Goal: Task Accomplishment & Management: Manage account settings

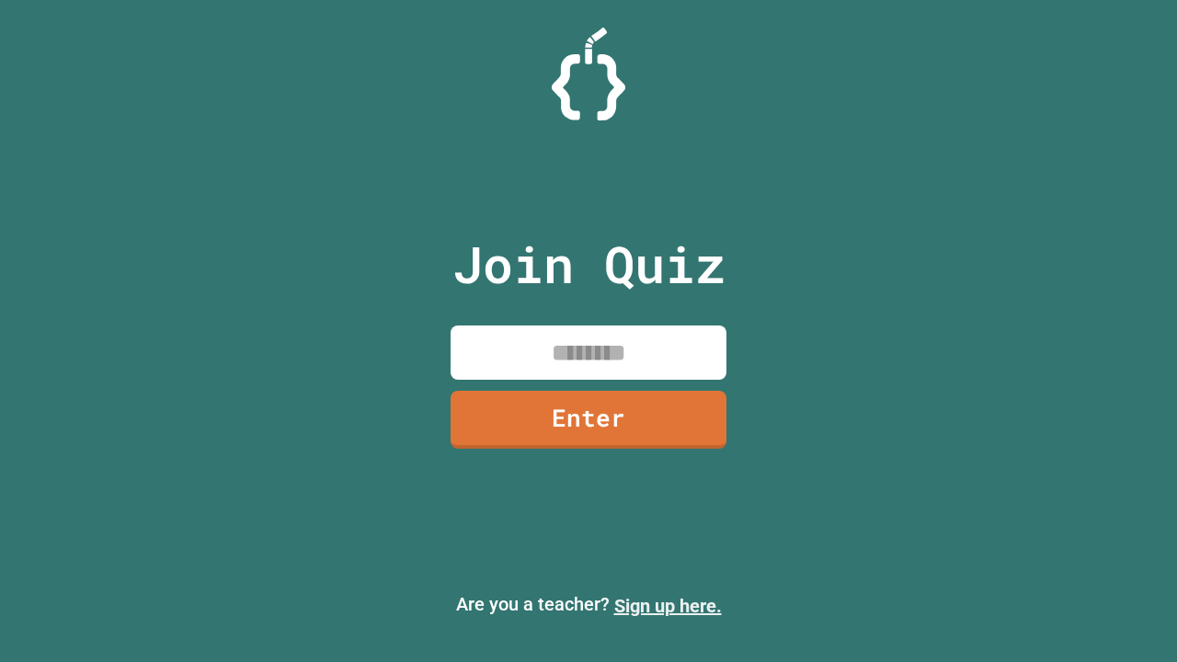
click at [668, 606] on link "Sign up here." at bounding box center [668, 606] width 108 height 22
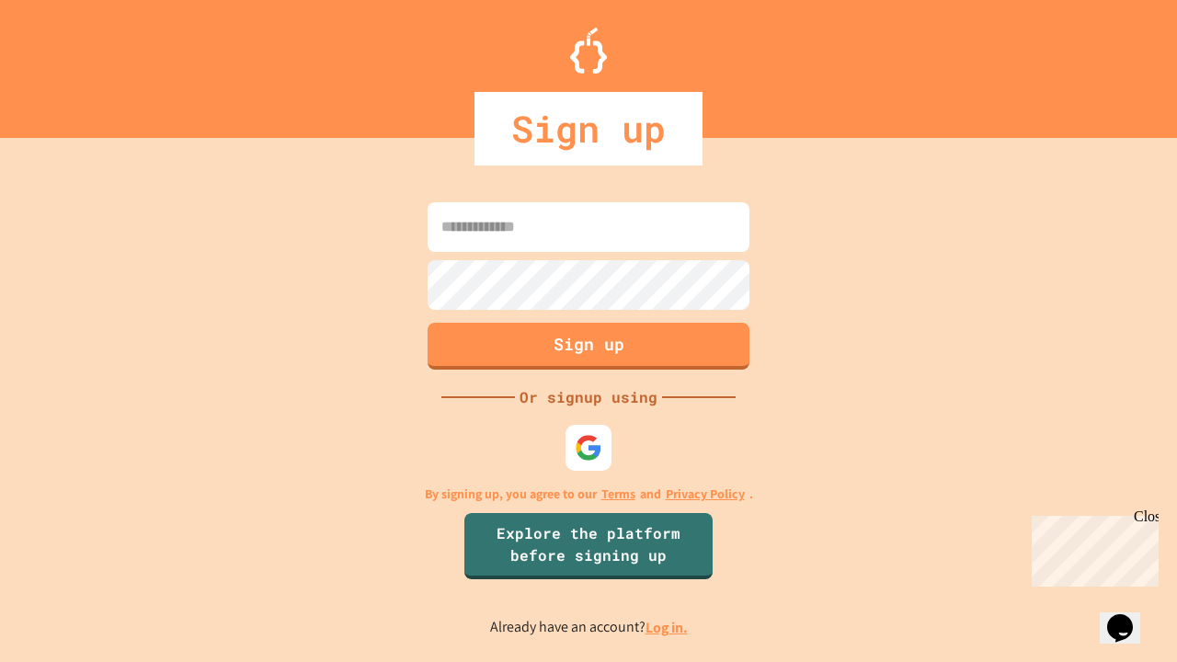
click at [668, 627] on link "Log in." at bounding box center [667, 627] width 42 height 19
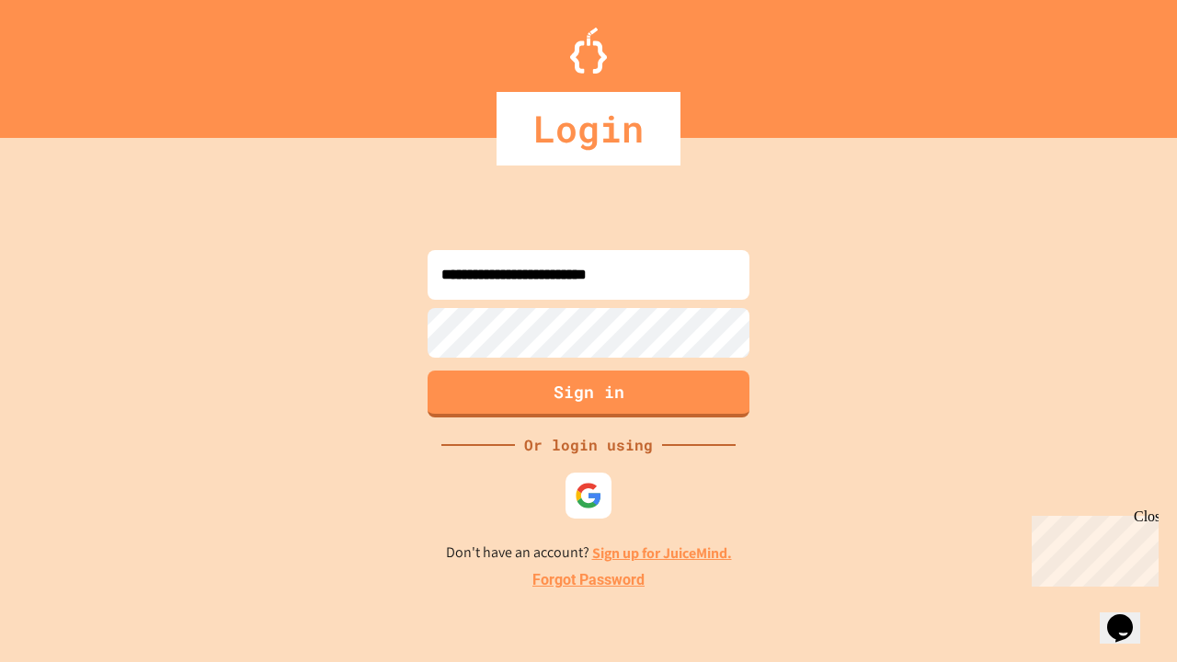
type input "**********"
